Goal: Communication & Community: Share content

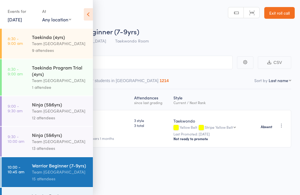
scroll to position [0, 0]
click at [84, 14] on icon at bounding box center [88, 14] width 9 height 12
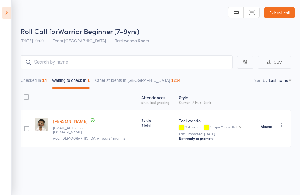
click at [286, 12] on link "Exit roll call" at bounding box center [279, 13] width 30 height 12
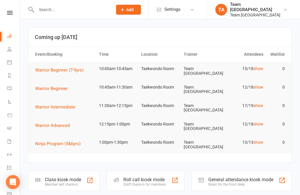
click at [10, 14] on icon at bounding box center [10, 13] width 6 height 4
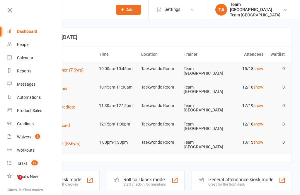
click at [30, 58] on div "Calendar" at bounding box center [25, 57] width 16 height 5
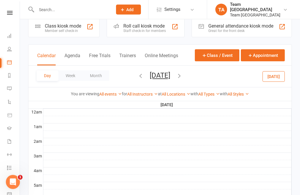
scroll to position [11, 0]
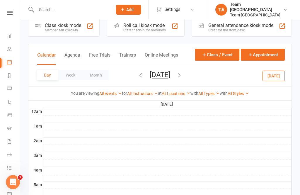
click at [7, 13] on icon at bounding box center [10, 13] width 6 height 4
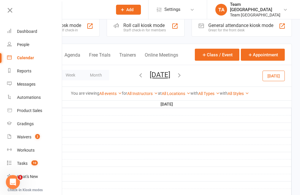
click at [28, 125] on div "Gradings" at bounding box center [25, 123] width 17 height 5
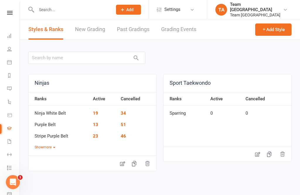
click at [173, 31] on link "Grading Events" at bounding box center [178, 29] width 35 height 20
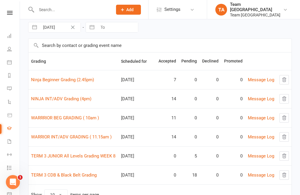
scroll to position [24, 0]
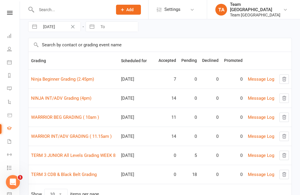
click at [64, 120] on link "WARRRIOR BEG GRADING ( 10am )" at bounding box center [65, 116] width 68 height 5
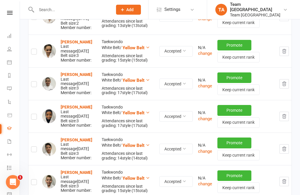
scroll to position [297, 0]
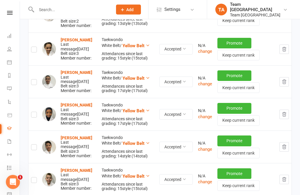
click at [15, 13] on link at bounding box center [9, 13] width 21 height 4
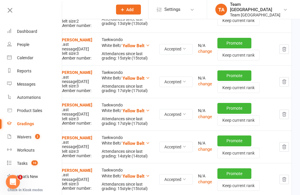
scroll to position [297, 0]
click at [35, 59] on link "Calendar" at bounding box center [34, 57] width 55 height 13
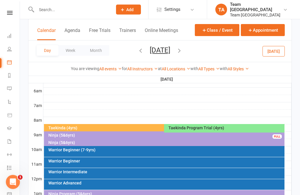
scroll to position [120, 0]
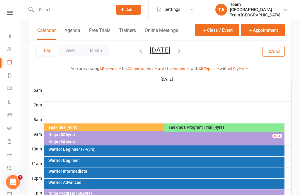
click at [170, 52] on button "Saturday, Aug 30, 2025" at bounding box center [160, 50] width 20 height 8
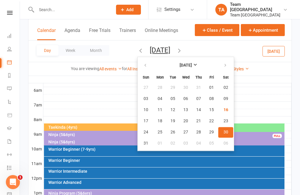
click at [218, 114] on button "16" at bounding box center [225, 110] width 15 height 11
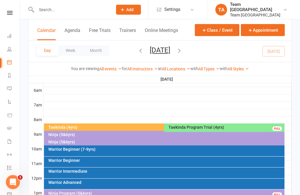
click at [117, 149] on div "Warrior Beginner (7-9yrs)" at bounding box center [165, 149] width 235 height 4
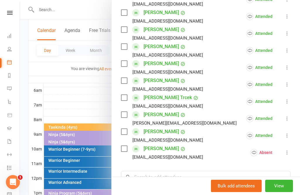
scroll to position [222, 0]
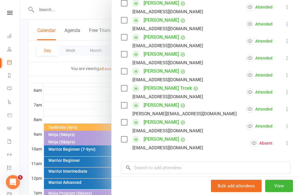
click at [80, 101] on div at bounding box center [160, 97] width 280 height 195
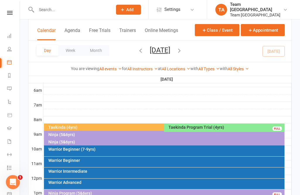
click at [120, 125] on div "Taekinda (4yrs)" at bounding box center [163, 127] width 230 height 4
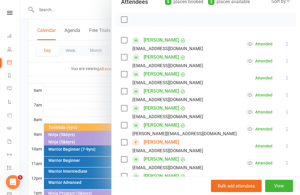
scroll to position [95, 0]
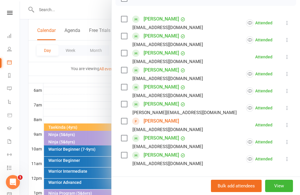
click at [74, 137] on div at bounding box center [160, 97] width 280 height 195
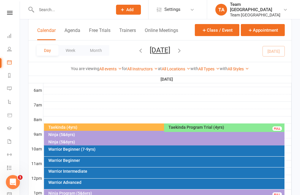
click at [75, 135] on div "Ninja (5&6yrs)" at bounding box center [165, 134] width 235 height 4
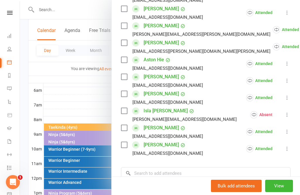
scroll to position [157, 0]
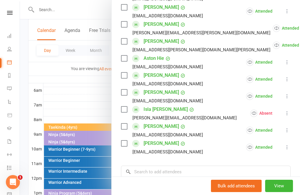
click at [96, 88] on div at bounding box center [160, 97] width 280 height 195
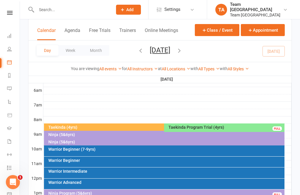
click at [68, 142] on div "Ninja (5&6yrs)" at bounding box center [165, 142] width 235 height 4
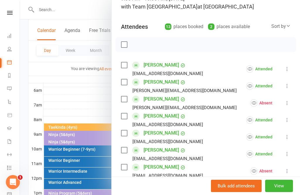
scroll to position [48, 0]
click at [162, 101] on link "Leonardo Koris" at bounding box center [160, 99] width 35 height 9
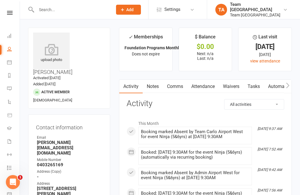
click at [9, 14] on icon at bounding box center [10, 13] width 6 height 4
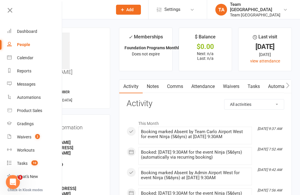
click at [35, 61] on link "Calendar" at bounding box center [34, 57] width 55 height 13
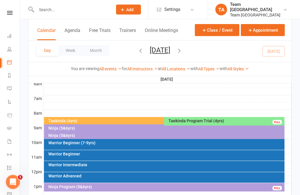
scroll to position [129, 0]
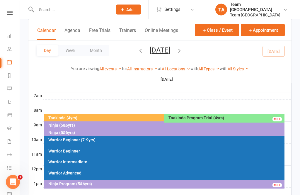
click at [75, 143] on div "Warrior Beginner (7-9yrs)" at bounding box center [164, 141] width 241 height 11
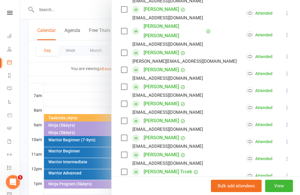
scroll to position [137, 0]
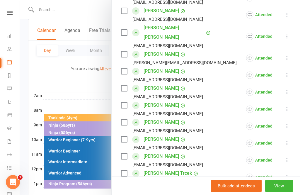
click at [150, 168] on link "Pieper Trcek" at bounding box center [167, 172] width 48 height 9
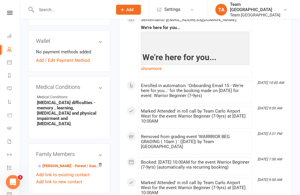
scroll to position [340, 0]
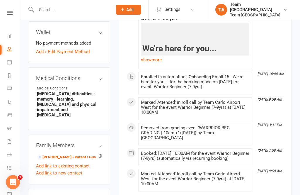
click at [64, 154] on link "Emily White - Parent / Guardian" at bounding box center [68, 157] width 62 height 6
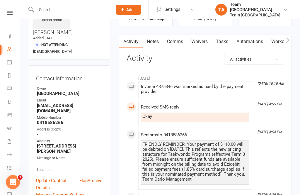
scroll to position [37, 0]
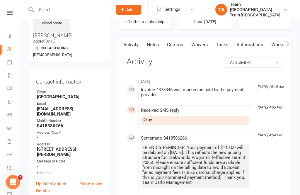
click at [177, 45] on link "Comms" at bounding box center [175, 44] width 24 height 13
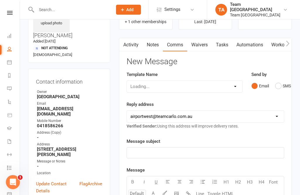
scroll to position [55, 0]
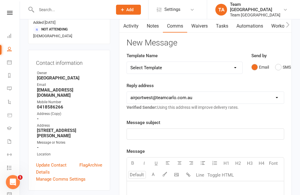
click at [234, 68] on select "Select Template [SMS] Direct Debit - AT Payment Reminder SMS [SMS] Direct Debit…" at bounding box center [184, 68] width 115 height 12
select select "17"
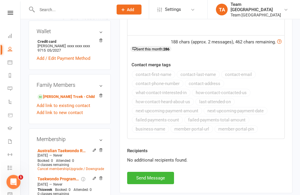
scroll to position [229, 0]
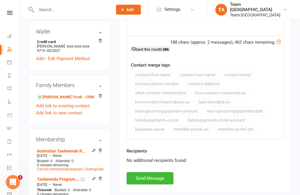
click at [148, 184] on button "Send Message" at bounding box center [149, 178] width 47 height 12
select select
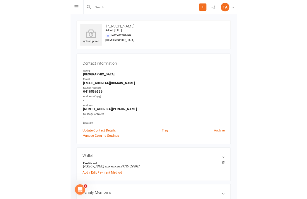
scroll to position [0, 2]
